Goal: Task Accomplishment & Management: Use online tool/utility

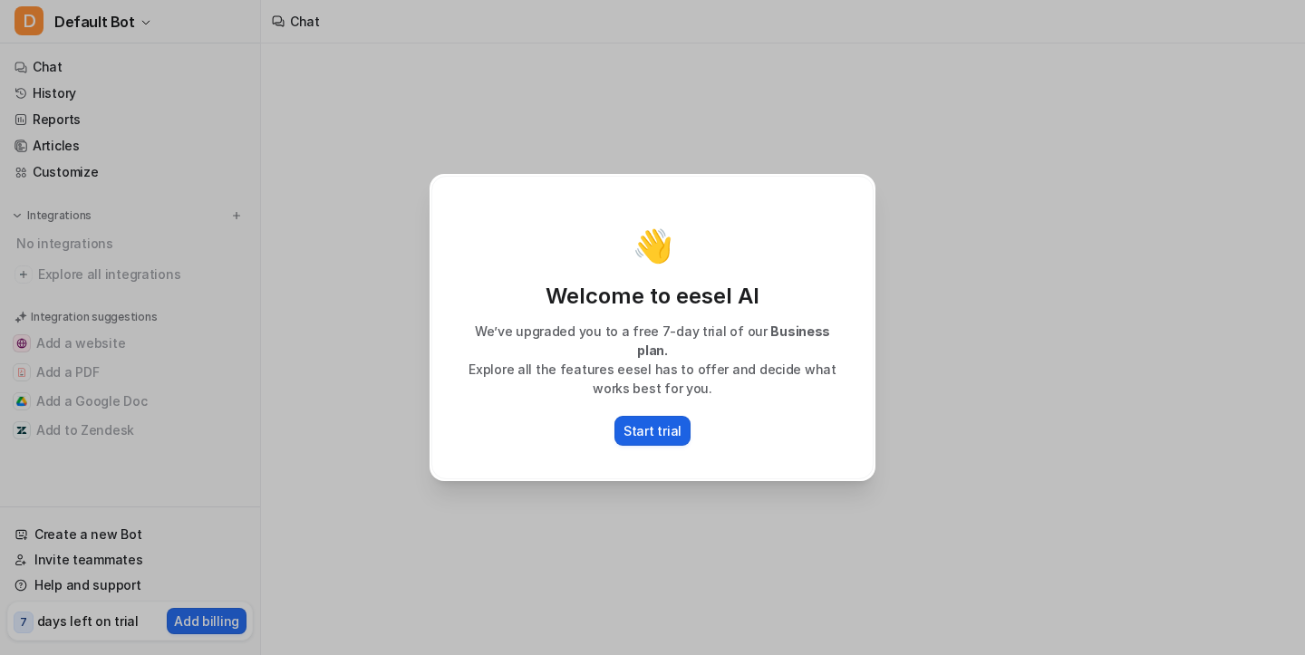
click at [630, 428] on p "Start trial" at bounding box center [653, 430] width 58 height 19
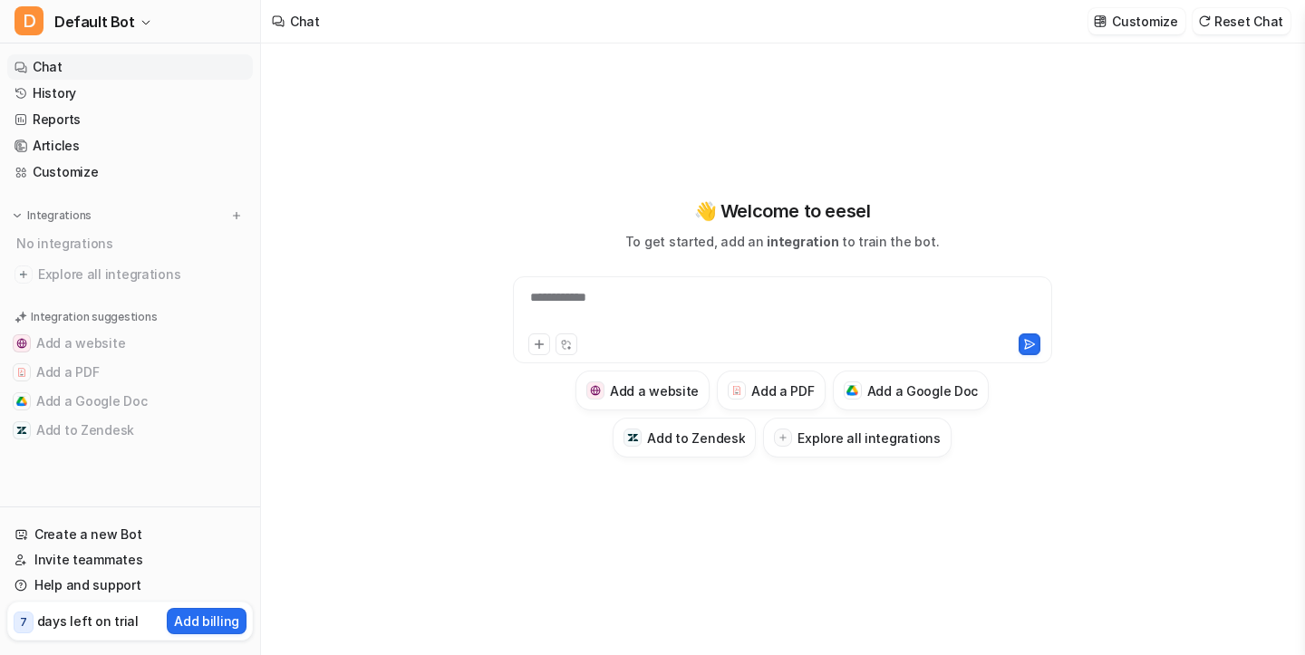
scroll to position [2, 0]
type textarea "**********"
click at [90, 118] on link "Reports" at bounding box center [130, 119] width 246 height 25
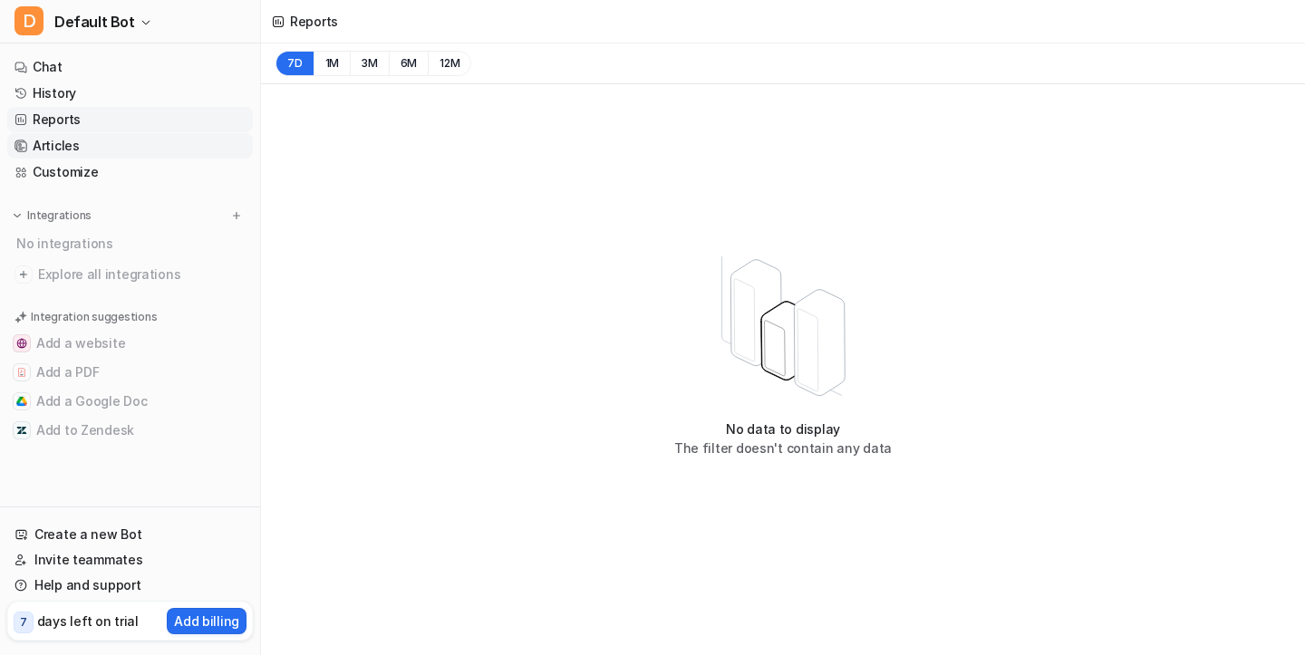
click at [86, 142] on link "Articles" at bounding box center [130, 145] width 246 height 25
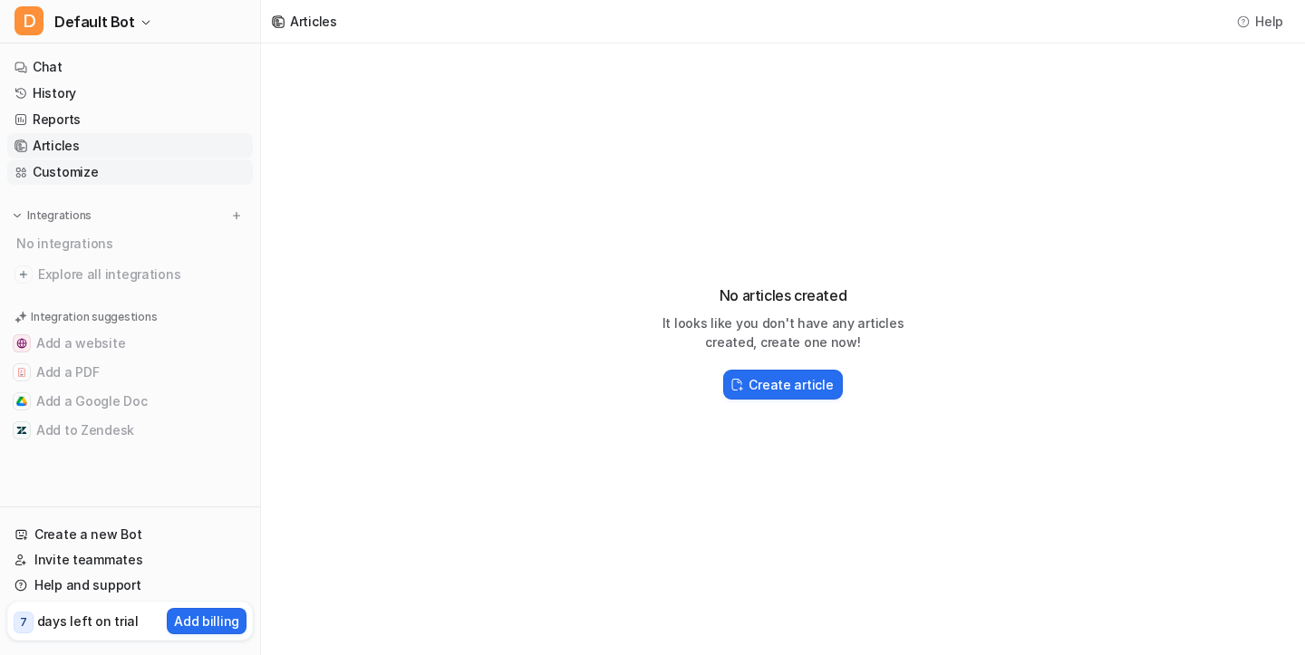
click at [92, 177] on link "Customize" at bounding box center [130, 172] width 246 height 25
